Goal: Information Seeking & Learning: Find specific page/section

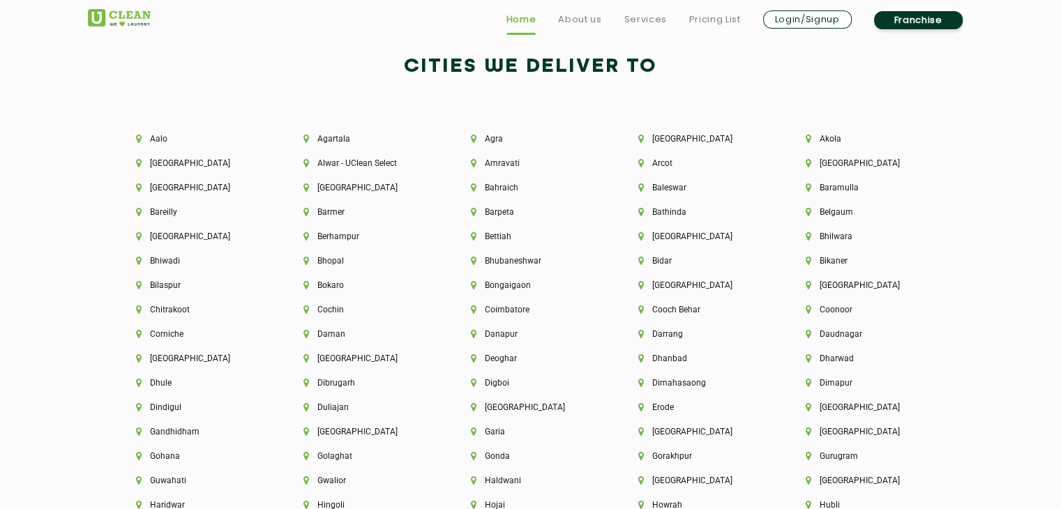
scroll to position [3020, 0]
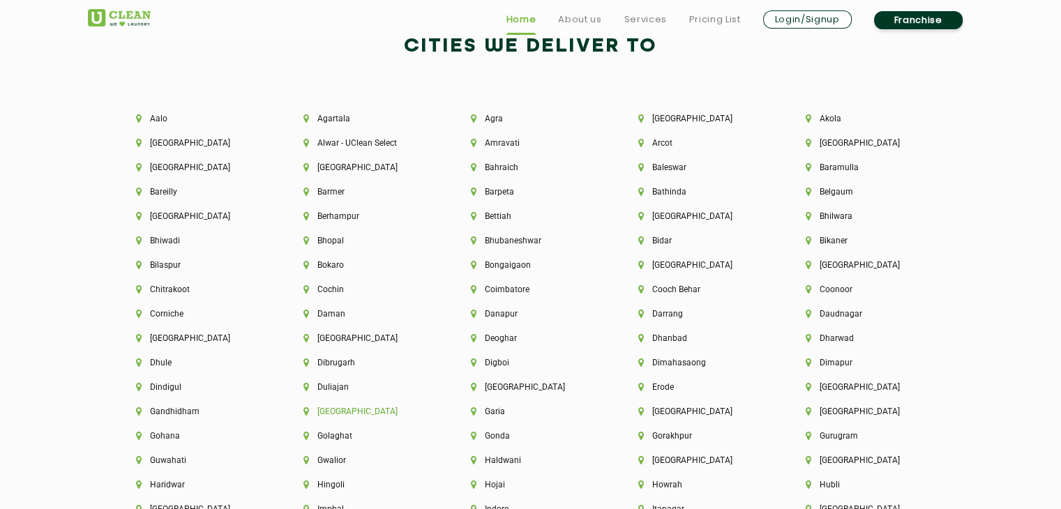
click at [308, 412] on li "[GEOGRAPHIC_DATA]" at bounding box center [363, 412] width 120 height 10
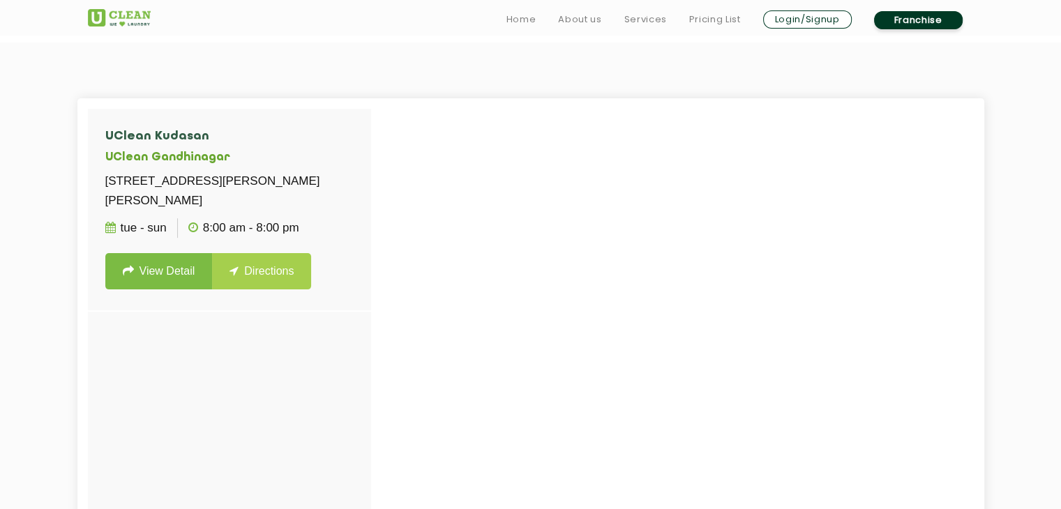
scroll to position [349, 0]
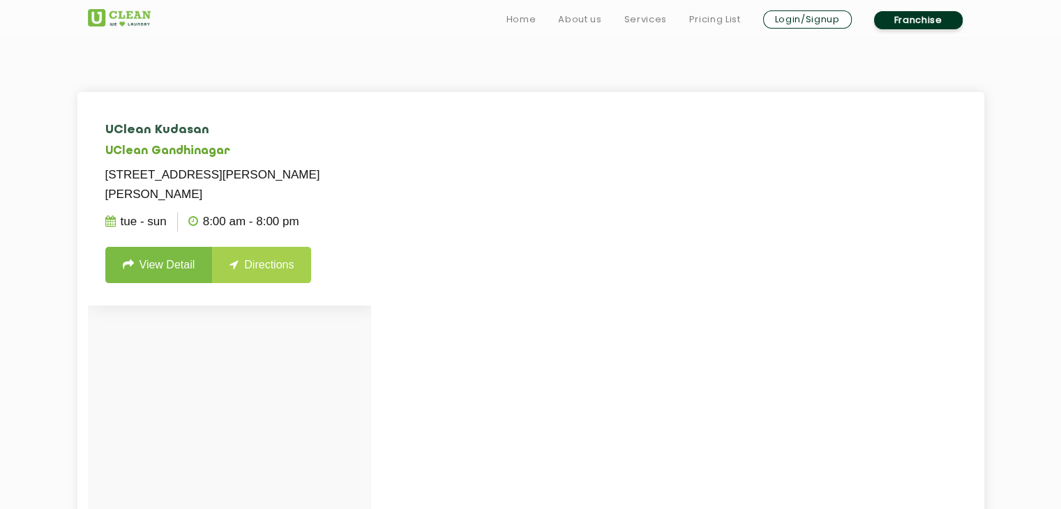
click at [173, 275] on link "View Detail" at bounding box center [158, 265] width 107 height 36
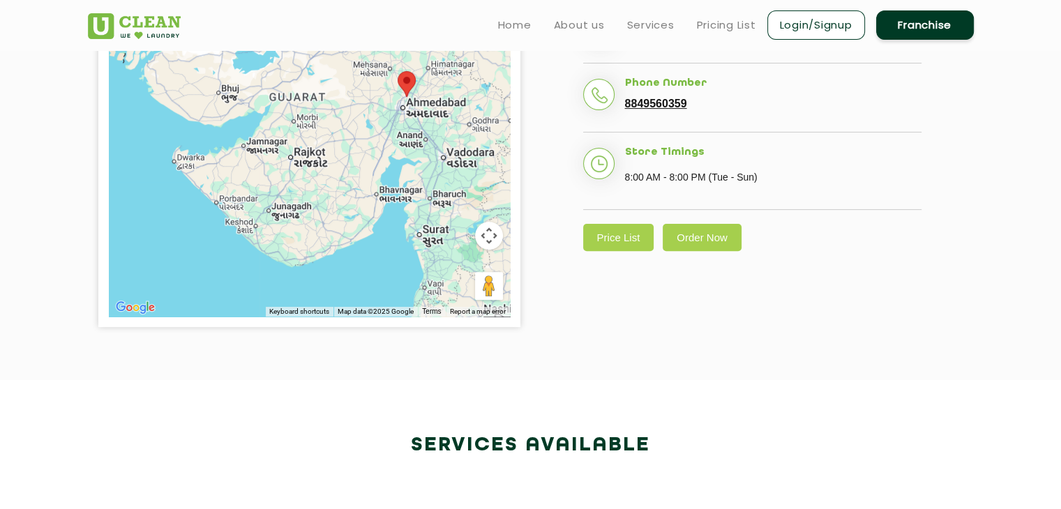
scroll to position [419, 0]
click at [633, 250] on link "Price List" at bounding box center [618, 236] width 71 height 27
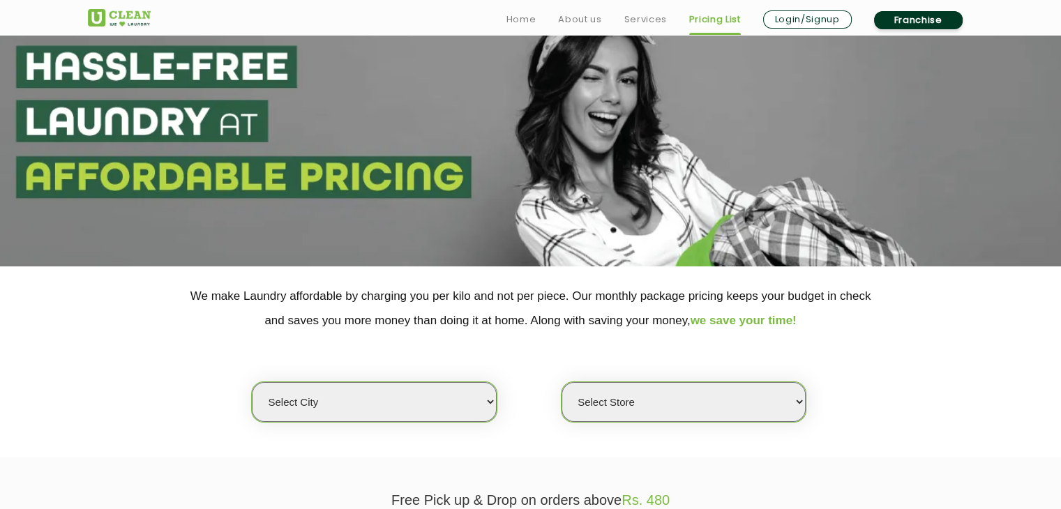
scroll to position [140, 0]
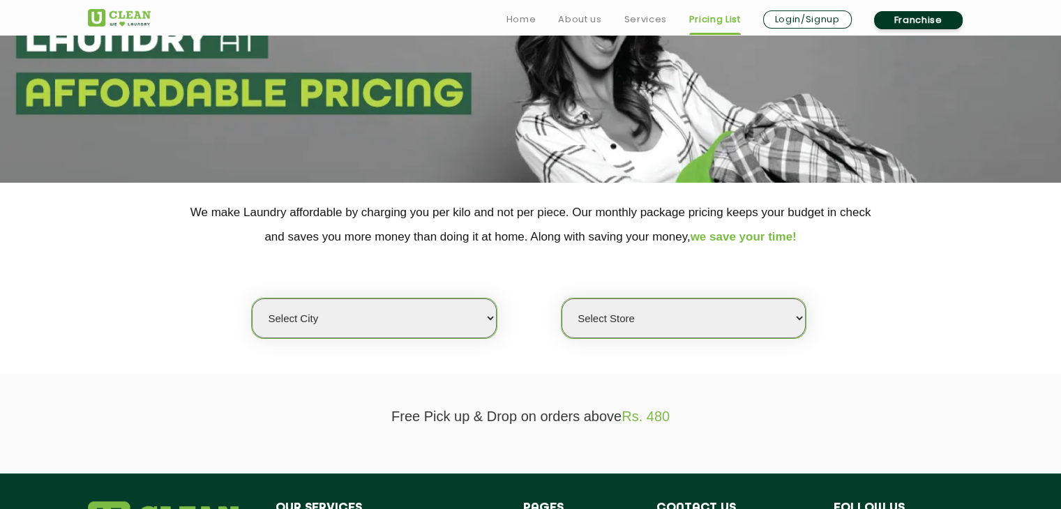
click at [448, 319] on select "Select city [GEOGRAPHIC_DATA] [GEOGRAPHIC_DATA] [GEOGRAPHIC_DATA] [GEOGRAPHIC_D…" at bounding box center [374, 319] width 244 height 40
select select "9"
click at [252, 299] on select "Select city [GEOGRAPHIC_DATA] [GEOGRAPHIC_DATA] [GEOGRAPHIC_DATA] [GEOGRAPHIC_D…" at bounding box center [374, 319] width 244 height 40
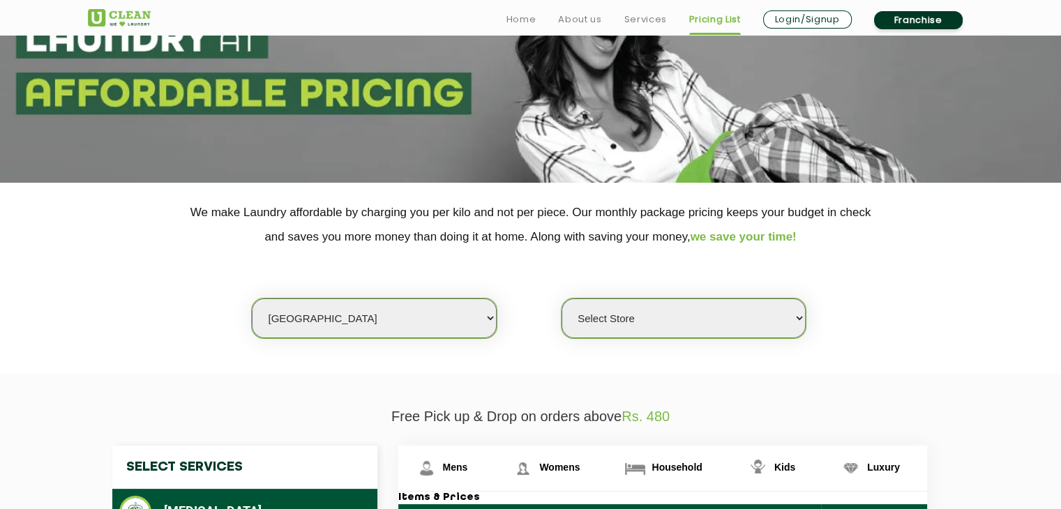
click at [703, 328] on select "Select Store UClean Kudasan" at bounding box center [684, 319] width 244 height 40
select select "345"
click at [562, 299] on select "Select Store UClean Kudasan" at bounding box center [684, 319] width 244 height 40
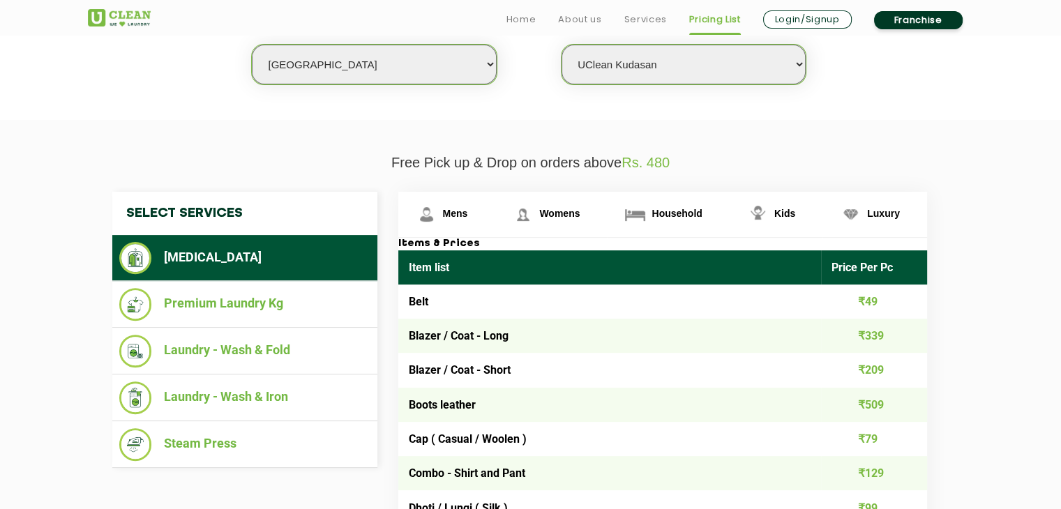
scroll to position [419, 0]
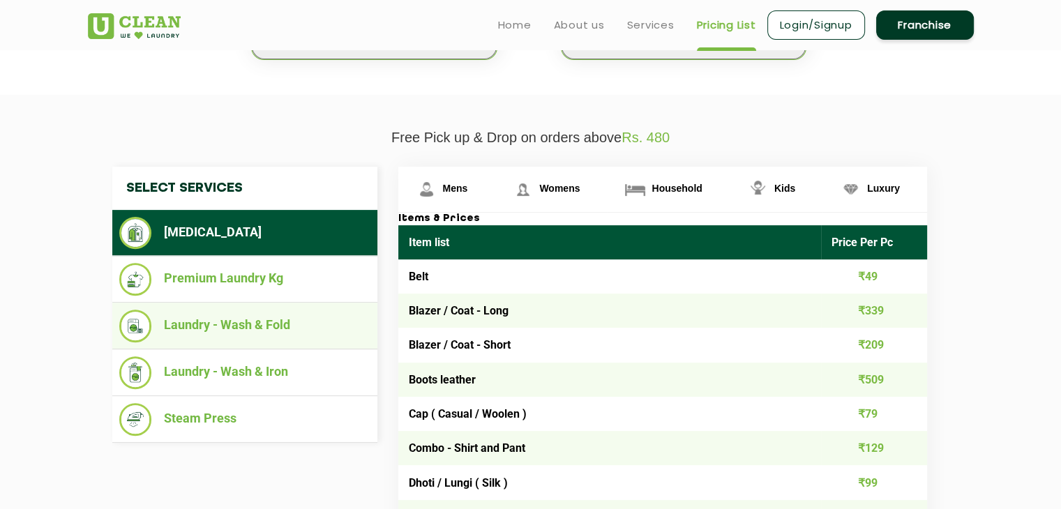
click at [261, 321] on li "Laundry - Wash & Fold" at bounding box center [244, 326] width 251 height 33
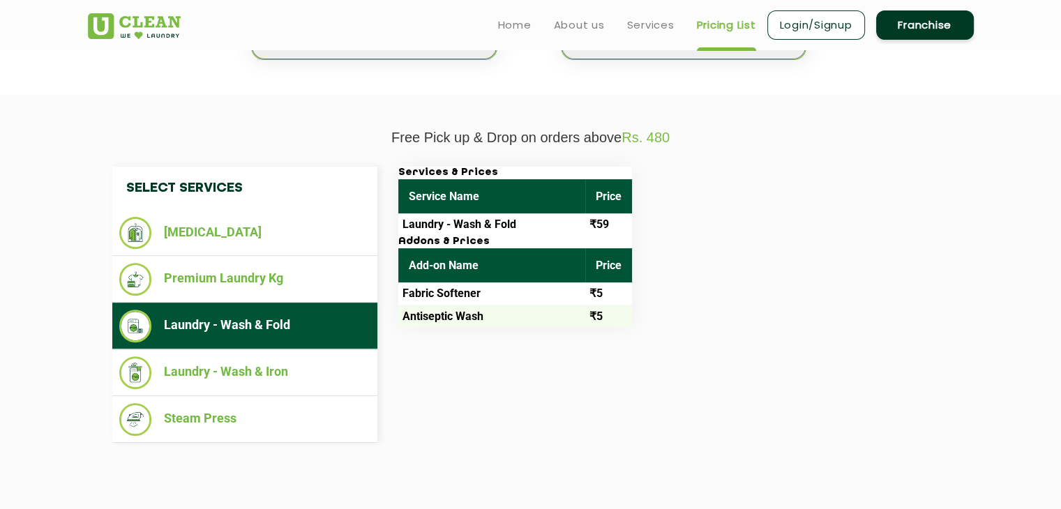
click at [737, 419] on div "Select Services [MEDICAL_DATA] Premium Laundry Kg Laundry - Wash & Fold Laundry…" at bounding box center [531, 305] width 858 height 276
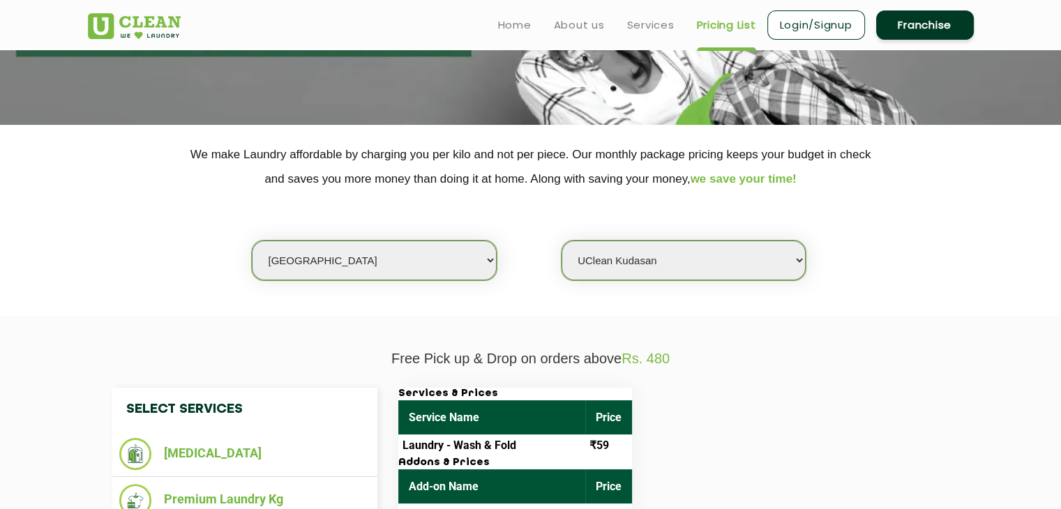
scroll to position [0, 0]
